Goal: Task Accomplishment & Management: Check status

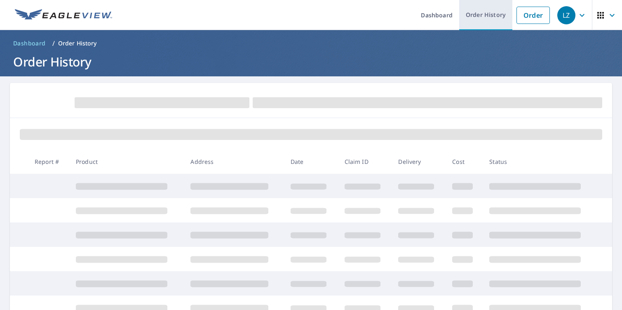
click at [493, 18] on link "Order History" at bounding box center [485, 15] width 53 height 30
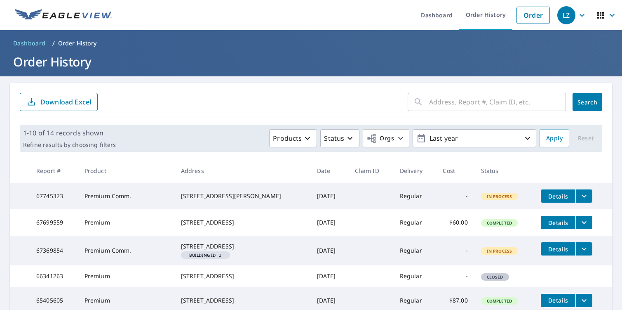
drag, startPoint x: 194, startPoint y: 193, endPoint x: 241, endPoint y: 201, distance: 48.0
click at [244, 200] on div "[STREET_ADDRESS][PERSON_NAME]" at bounding box center [242, 196] width 123 height 8
drag, startPoint x: 508, startPoint y: 196, endPoint x: 549, endPoint y: 199, distance: 40.9
click at [508, 196] on span "In Process" at bounding box center [499, 196] width 35 height 6
click at [583, 194] on icon "filesDropdownBtn-67745323" at bounding box center [584, 196] width 10 height 10
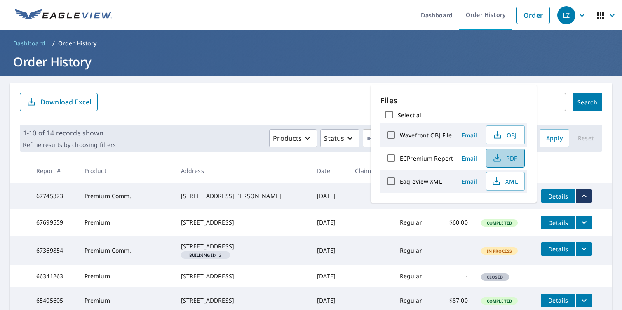
click at [505, 160] on span "PDF" at bounding box center [504, 158] width 26 height 10
